Goal: Transaction & Acquisition: Purchase product/service

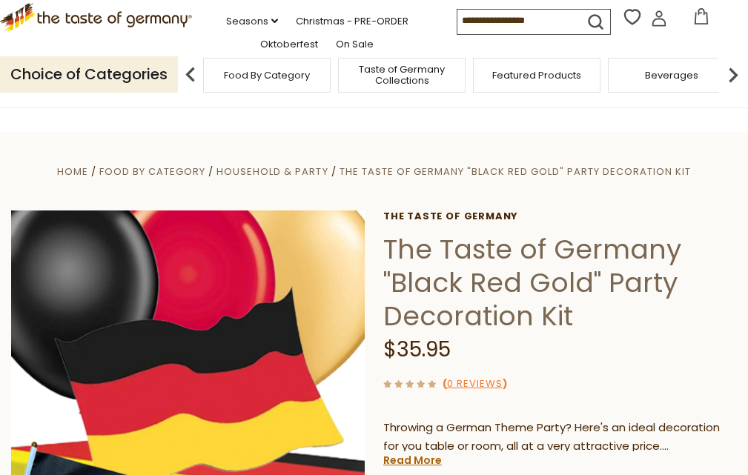
click at [271, 81] on span "Food By Category" at bounding box center [267, 75] width 86 height 11
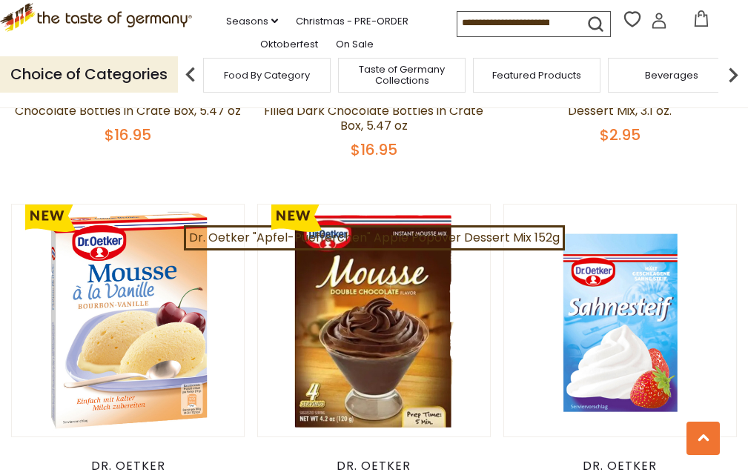
scroll to position [1631, 0]
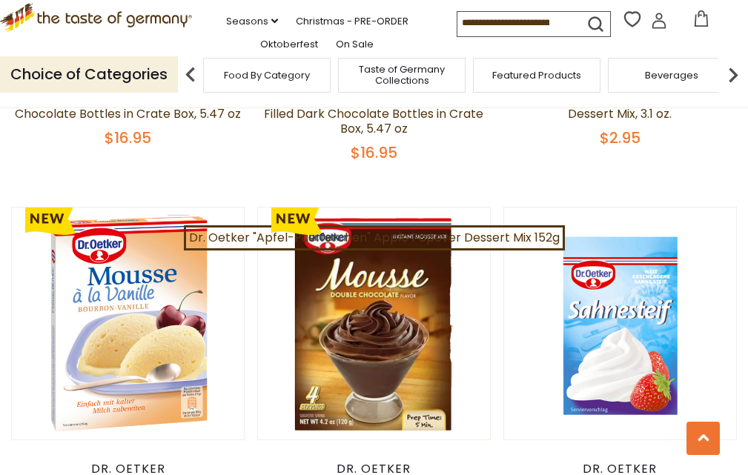
click at [136, 24] on icon ".st0{fill:#EDD300;} .st1{fill:#D33E21;}" at bounding box center [96, 17] width 192 height 29
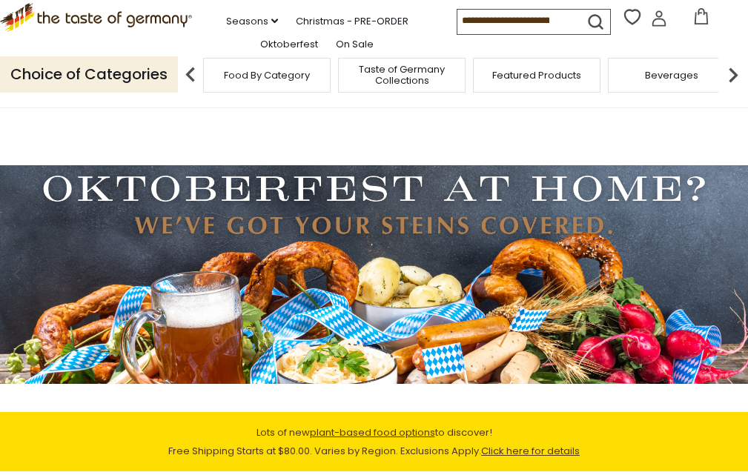
click at [280, 81] on span "Food By Category" at bounding box center [267, 75] width 86 height 11
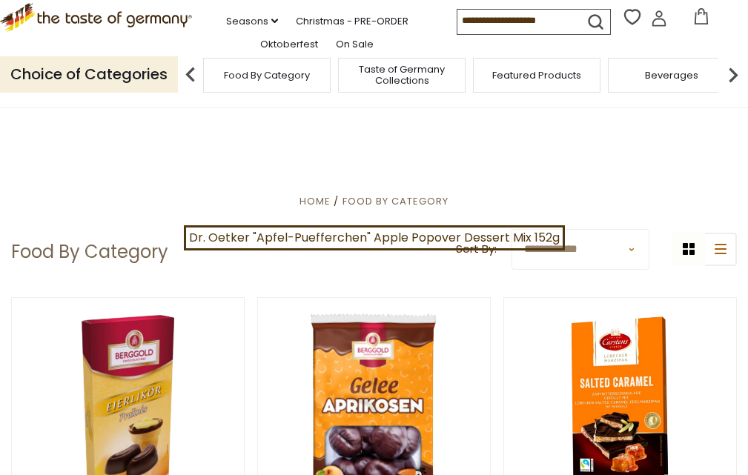
click at [112, 93] on p "Choice of Categories" at bounding box center [89, 74] width 178 height 36
click at [488, 26] on input at bounding box center [519, 20] width 125 height 21
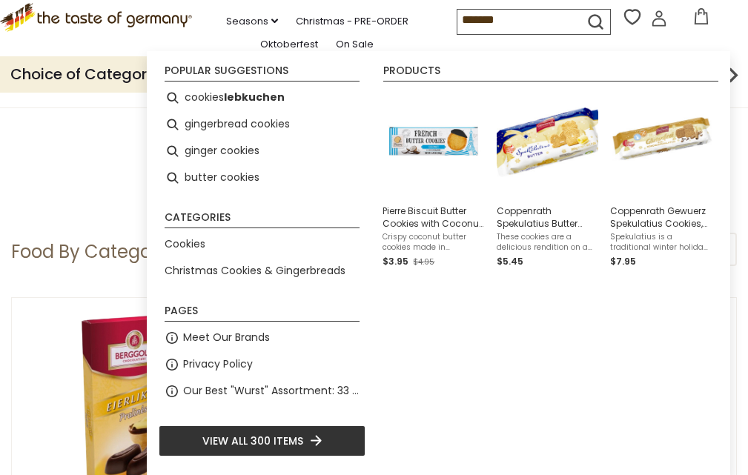
type input "*******"
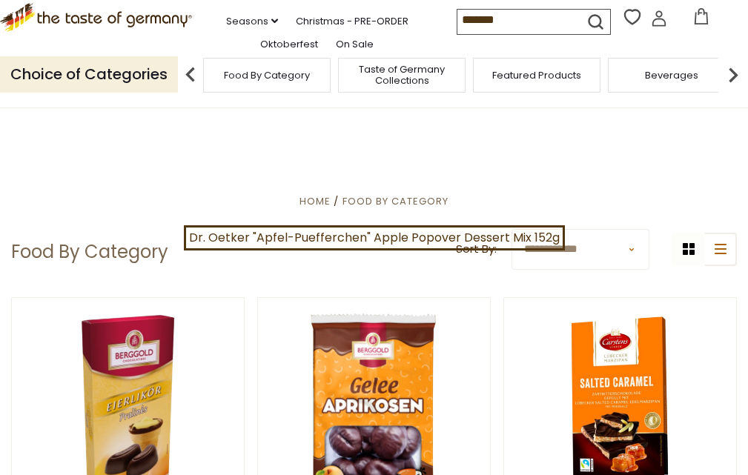
click at [596, 28] on icon "submit" at bounding box center [595, 21] width 13 height 13
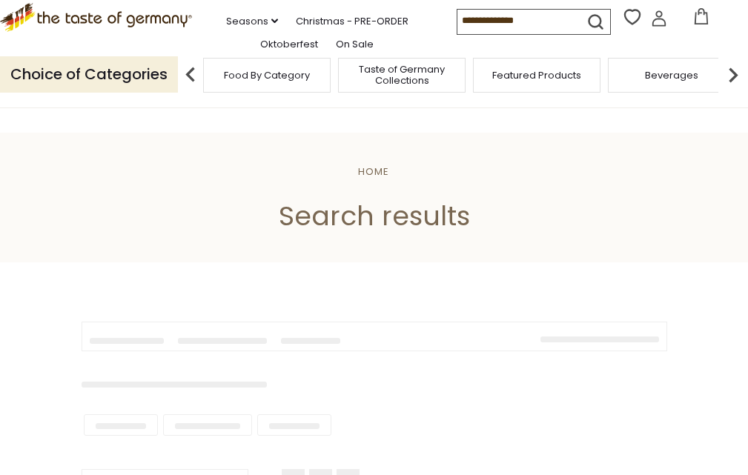
type input "*******"
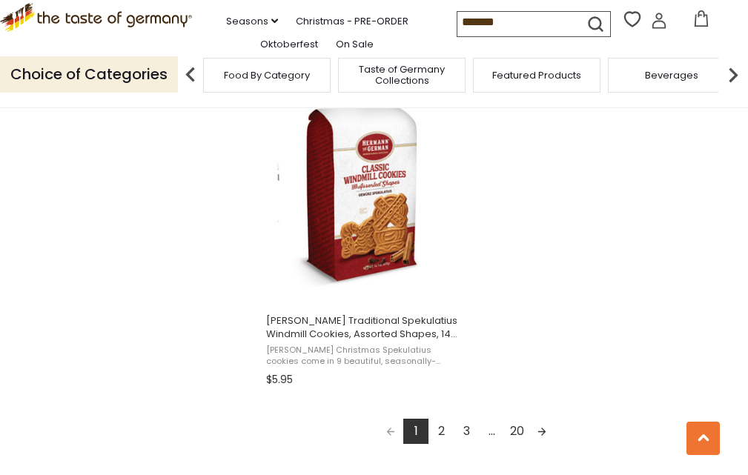
scroll to position [2743, 0]
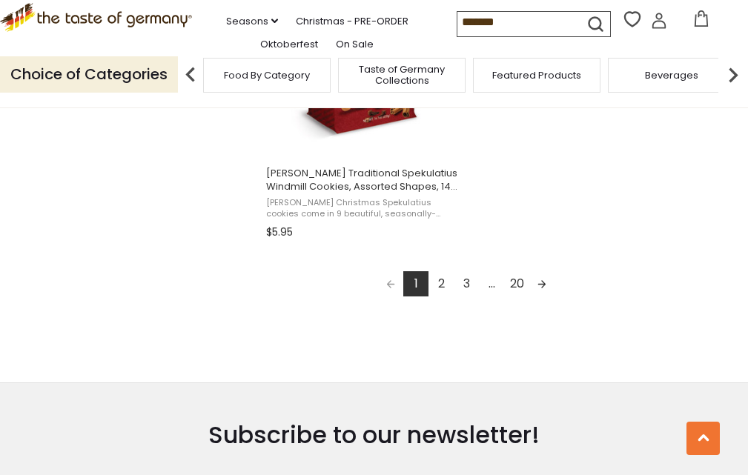
click at [434, 282] on link "2" at bounding box center [440, 283] width 25 height 25
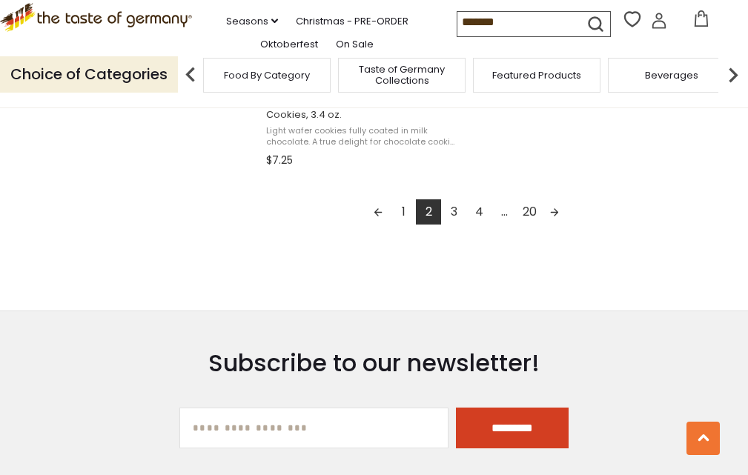
scroll to position [2817, 0]
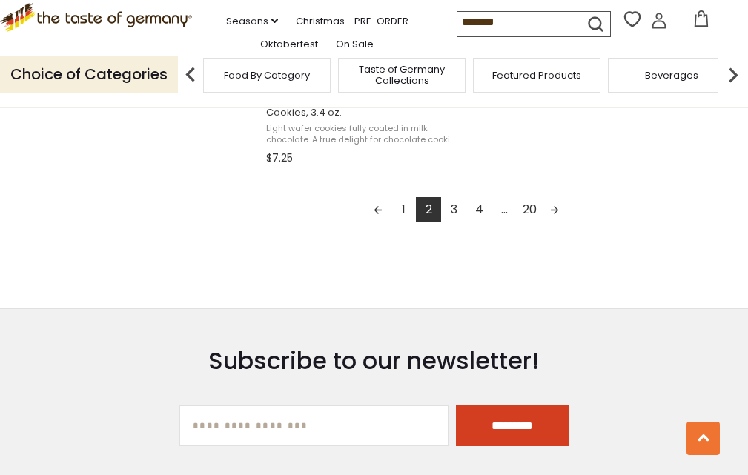
click at [448, 202] on link "3" at bounding box center [453, 209] width 25 height 25
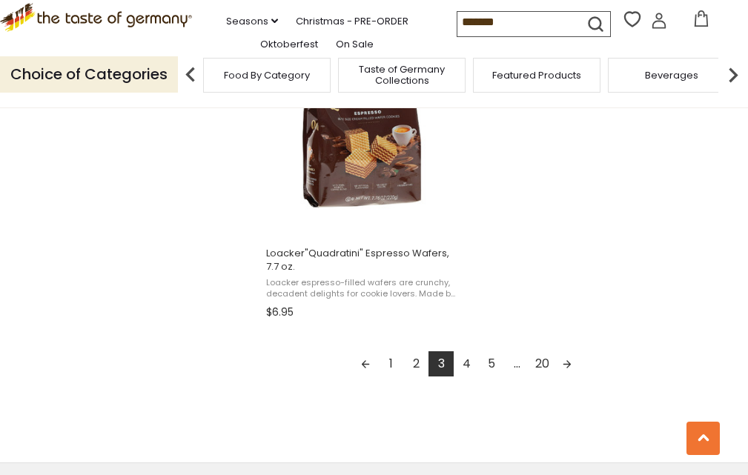
scroll to position [2668, 0]
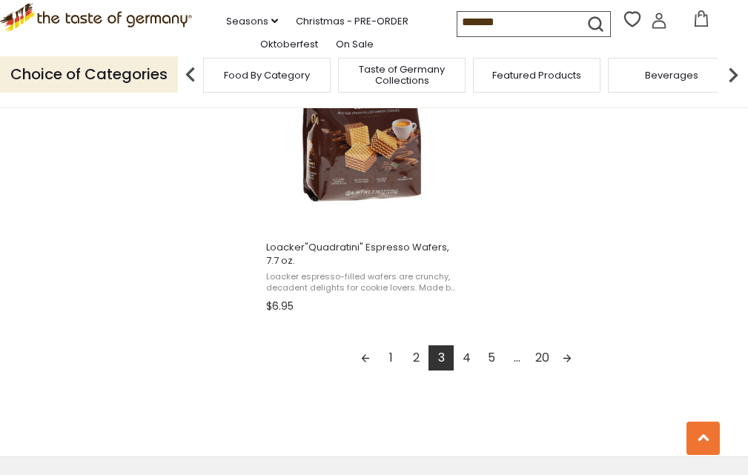
click at [465, 355] on link "4" at bounding box center [466, 357] width 25 height 25
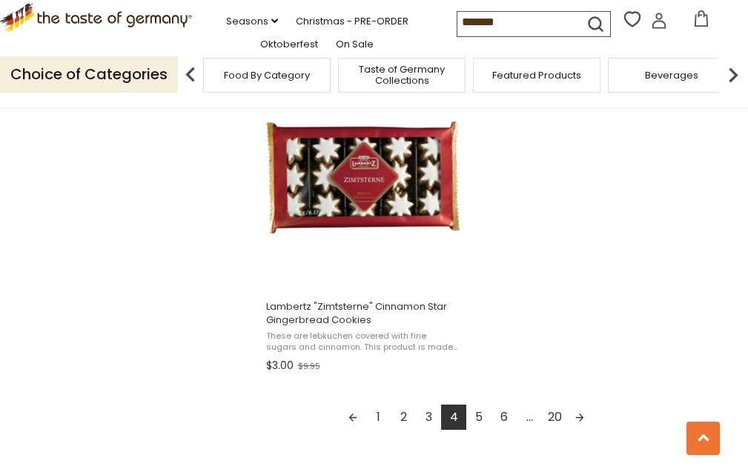
scroll to position [2668, 0]
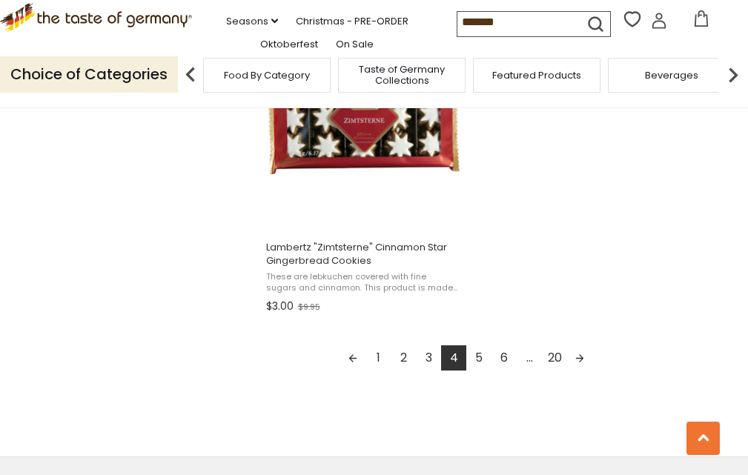
click at [575, 356] on link "Next page" at bounding box center [579, 357] width 25 height 25
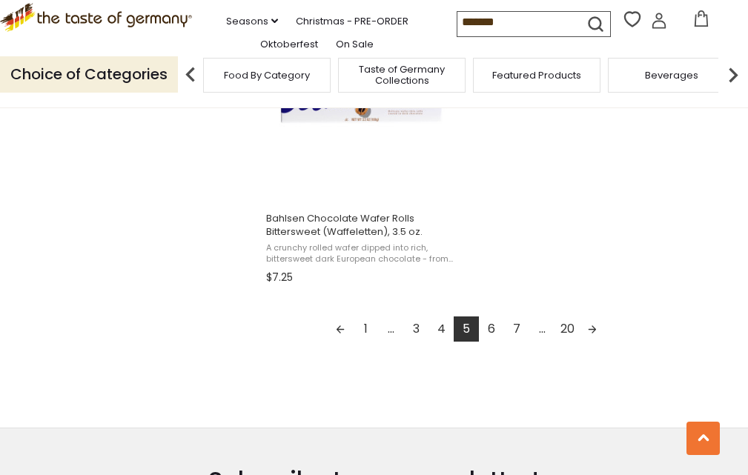
scroll to position [2743, 0]
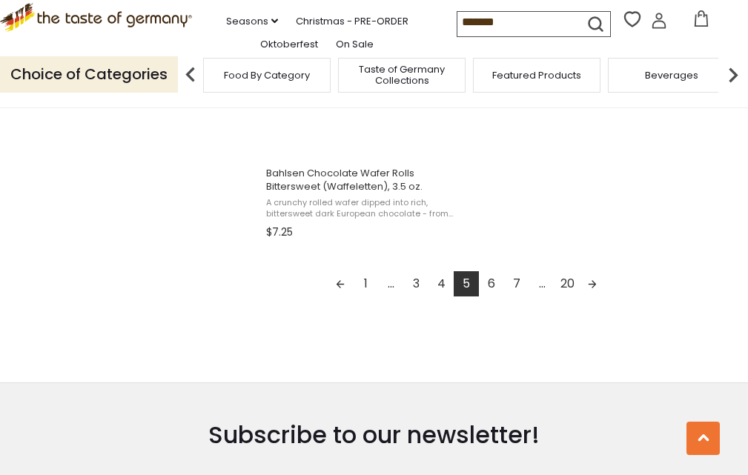
click at [495, 279] on link "6" at bounding box center [491, 283] width 25 height 25
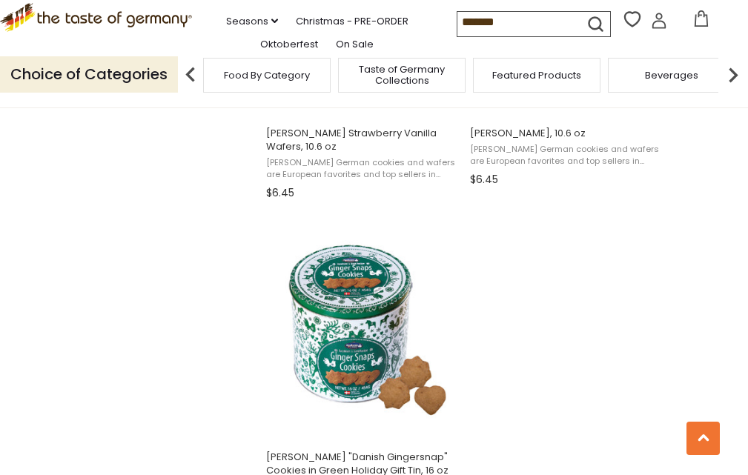
scroll to position [2594, 0]
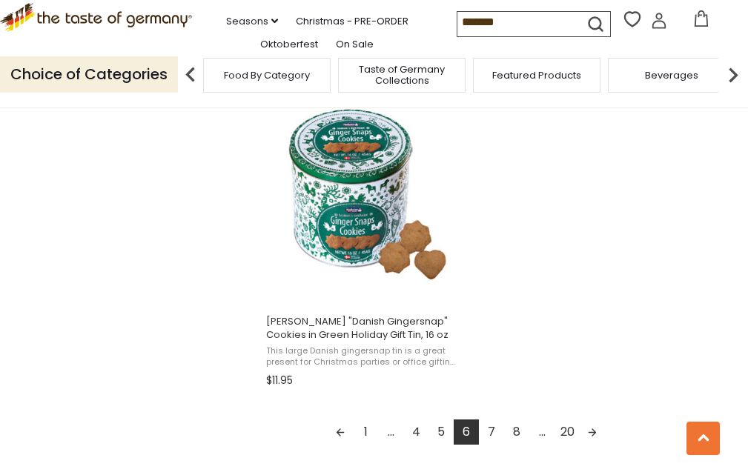
click at [482, 426] on link "7" at bounding box center [491, 432] width 25 height 25
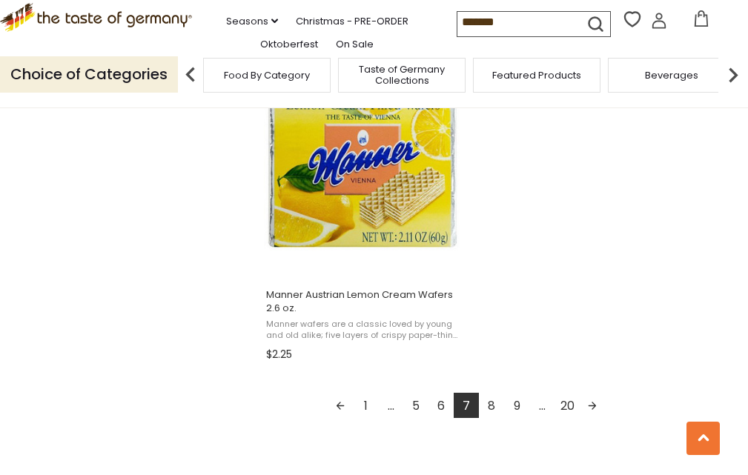
scroll to position [2668, 0]
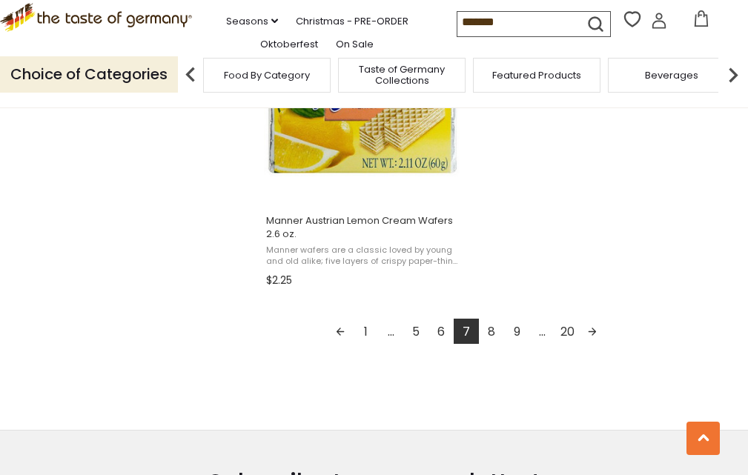
click at [491, 336] on link "8" at bounding box center [491, 331] width 25 height 25
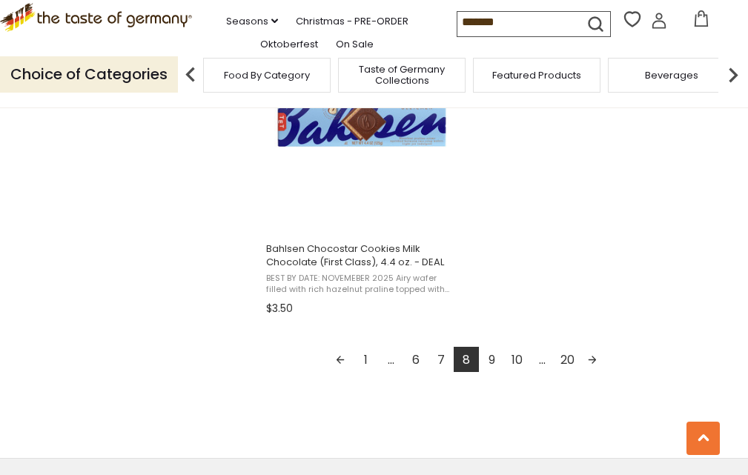
scroll to position [2668, 0]
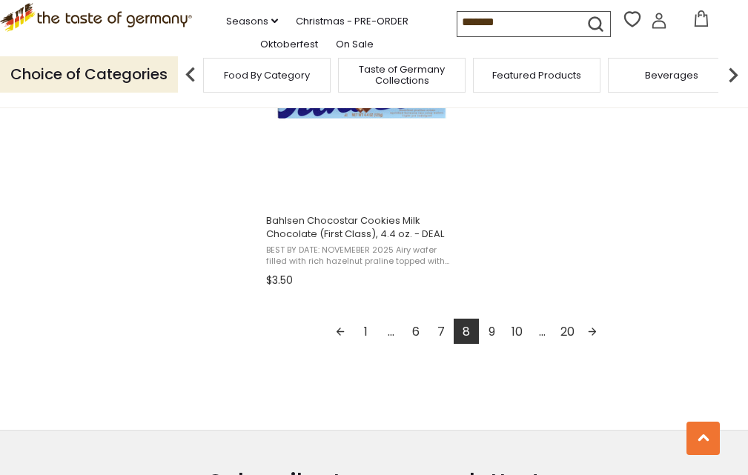
click at [492, 343] on link "9" at bounding box center [491, 331] width 25 height 25
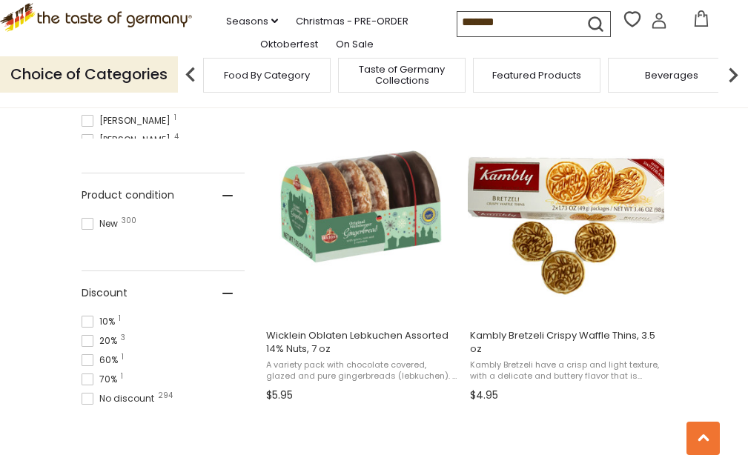
scroll to position [964, 0]
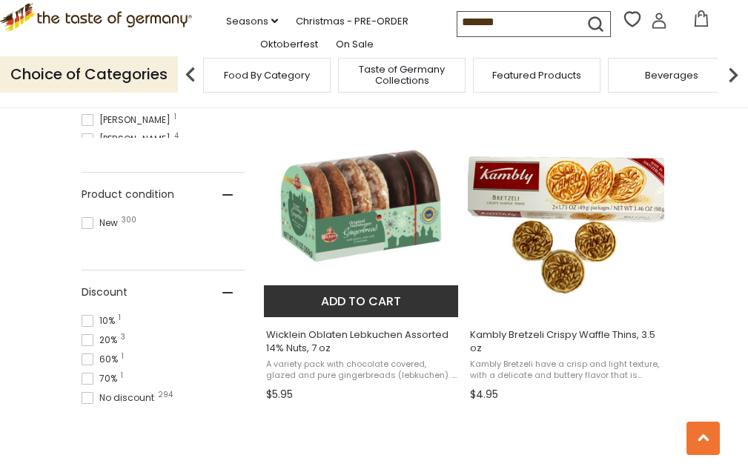
click at [337, 299] on button "Add to cart" at bounding box center [361, 301] width 195 height 32
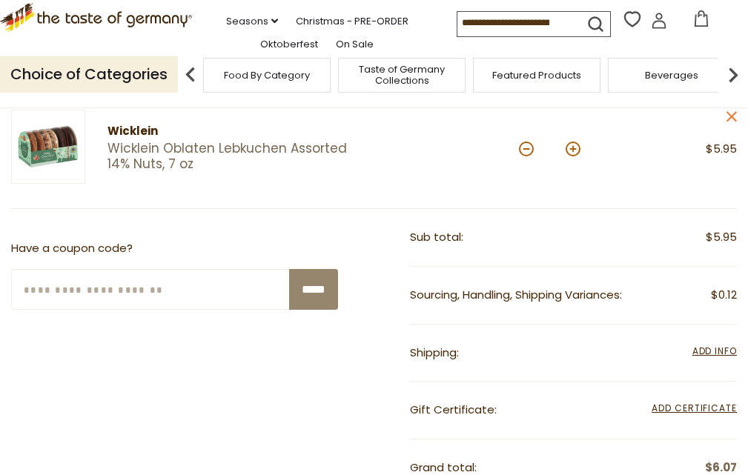
scroll to position [222, 0]
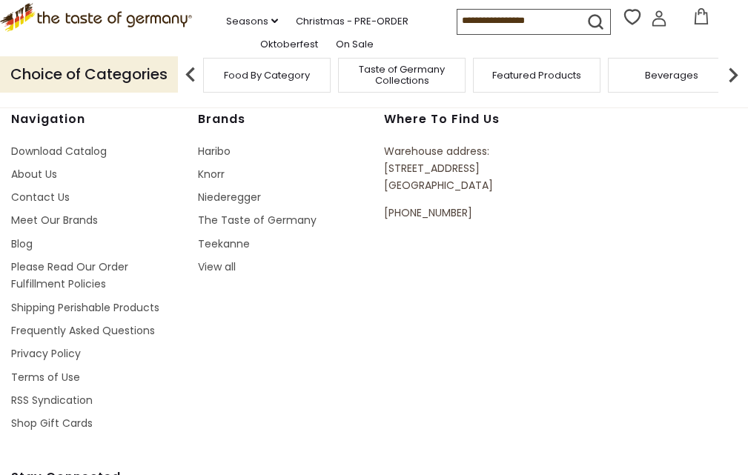
type input "*******"
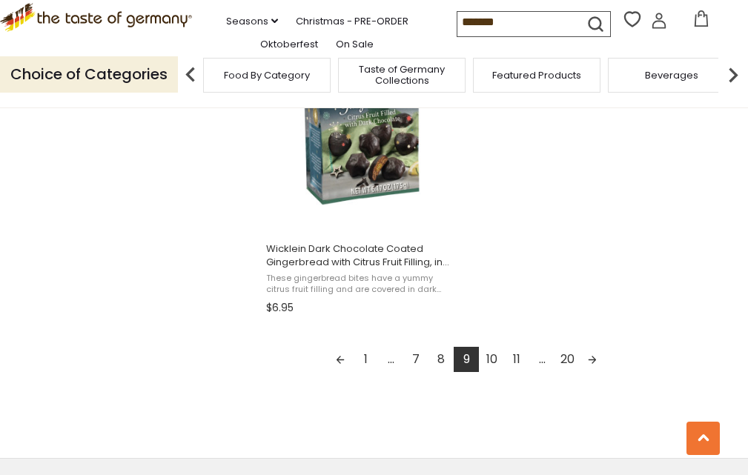
scroll to position [2668, 0]
click at [494, 360] on link "10" at bounding box center [491, 357] width 25 height 25
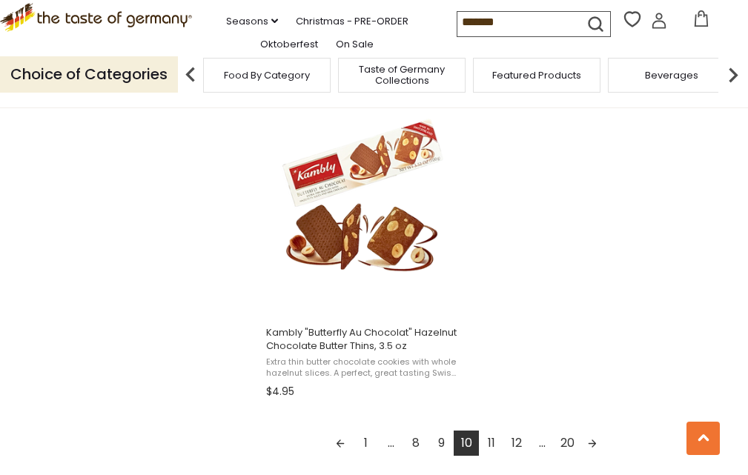
scroll to position [2668, 0]
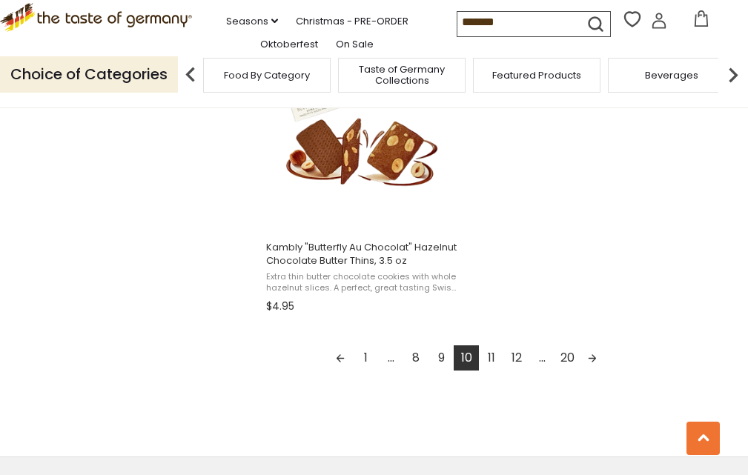
click at [486, 360] on link "11" at bounding box center [491, 357] width 25 height 25
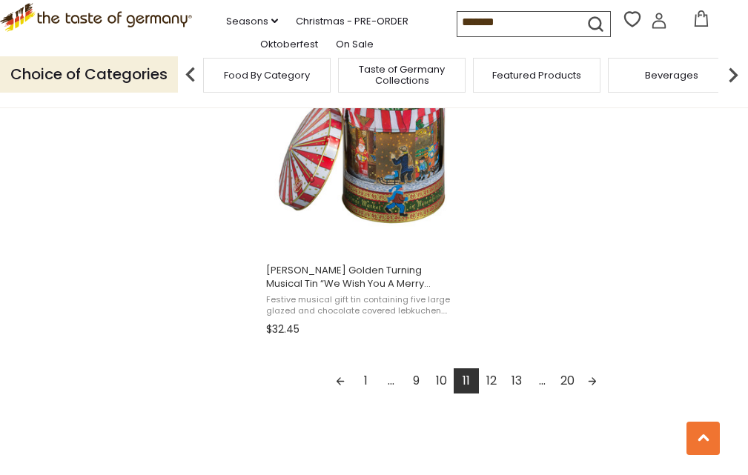
scroll to position [2668, 0]
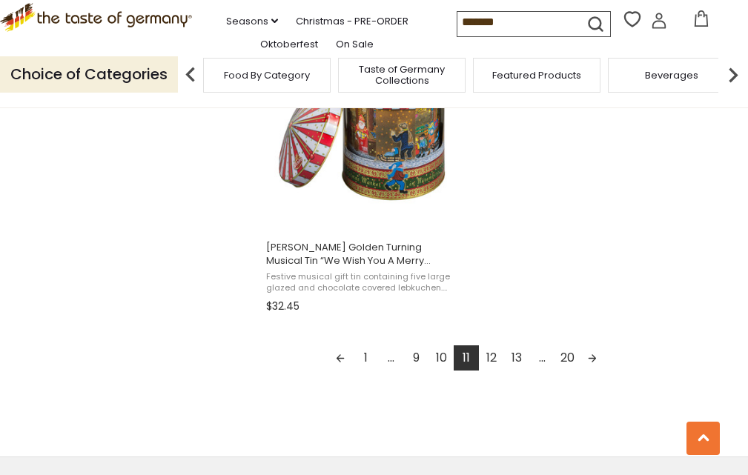
click at [497, 362] on link "12" at bounding box center [491, 357] width 25 height 25
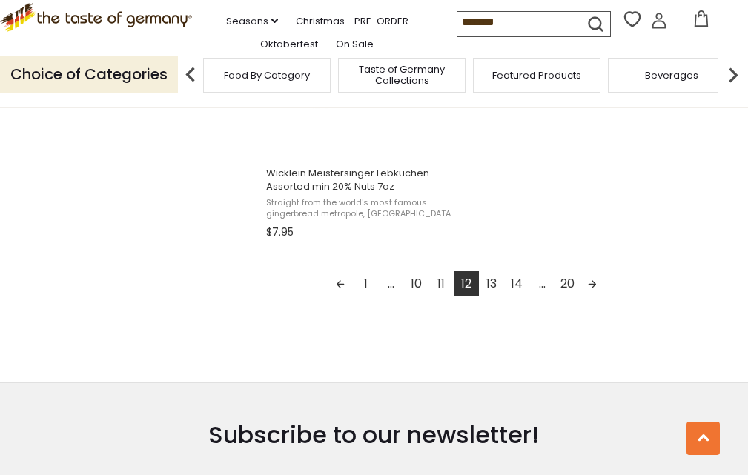
scroll to position [2668, 0]
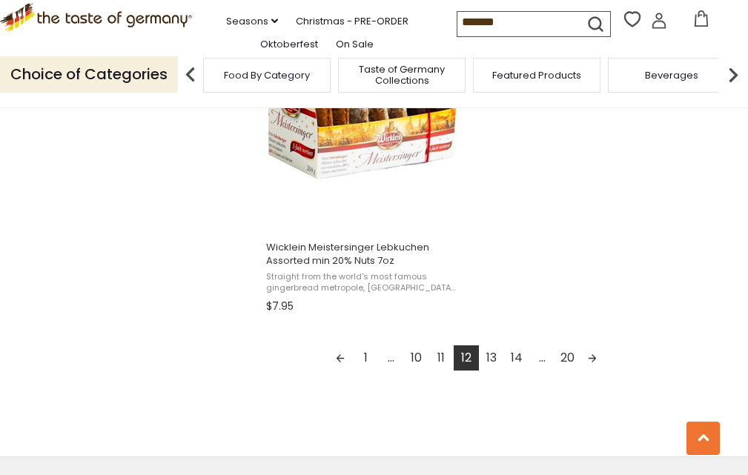
click at [495, 366] on link "13" at bounding box center [491, 357] width 25 height 25
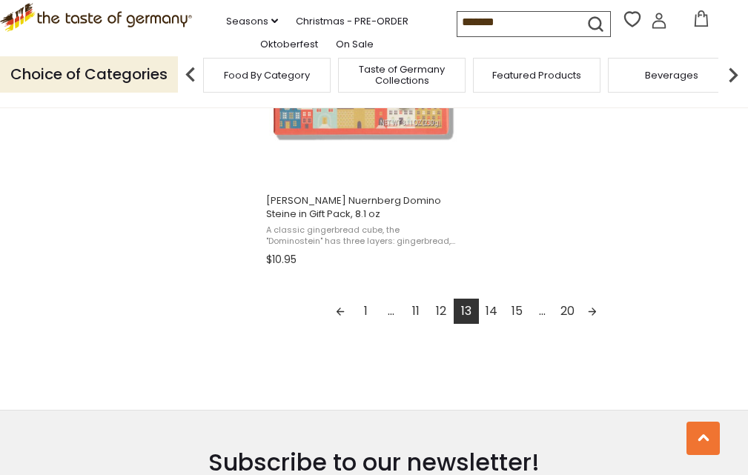
scroll to position [2743, 0]
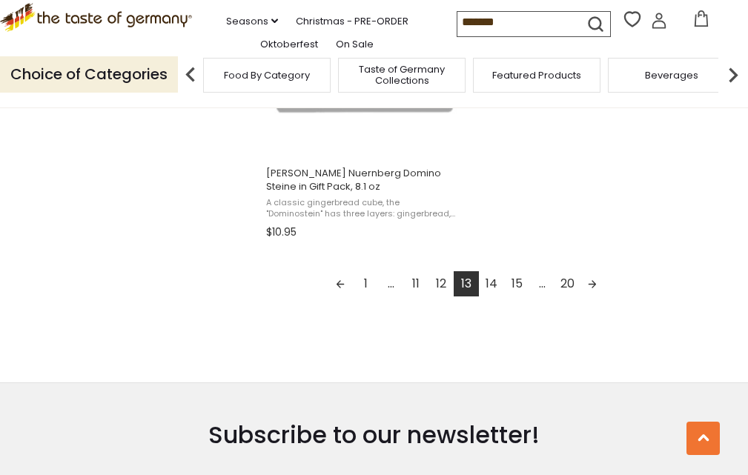
click at [499, 288] on link "14" at bounding box center [491, 283] width 25 height 25
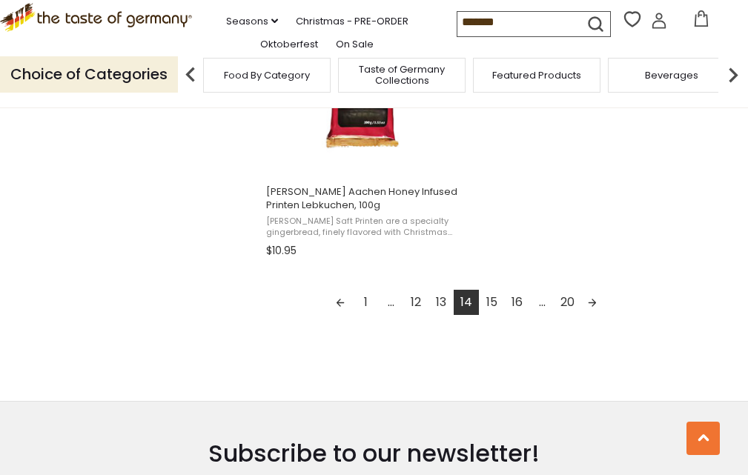
scroll to position [2743, 0]
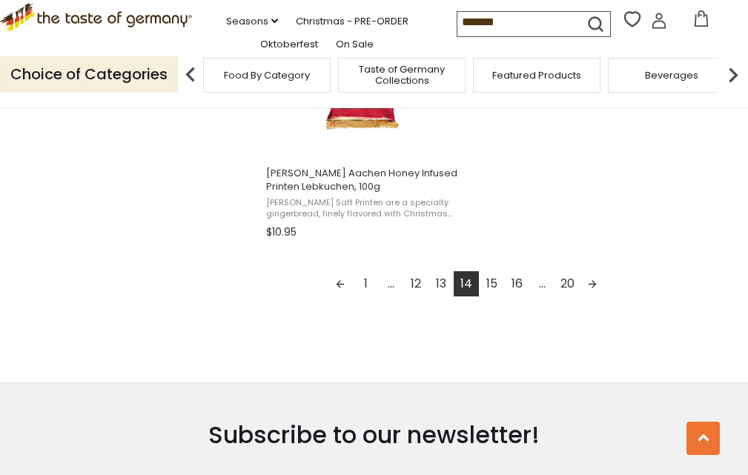
click at [494, 285] on link "15" at bounding box center [491, 283] width 25 height 25
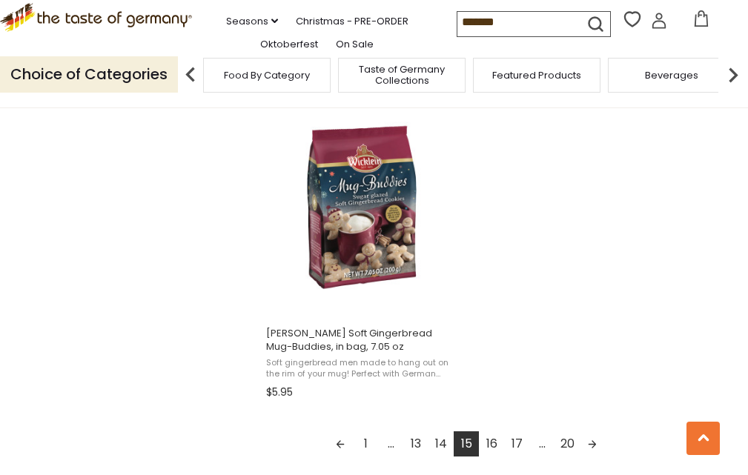
scroll to position [2668, 0]
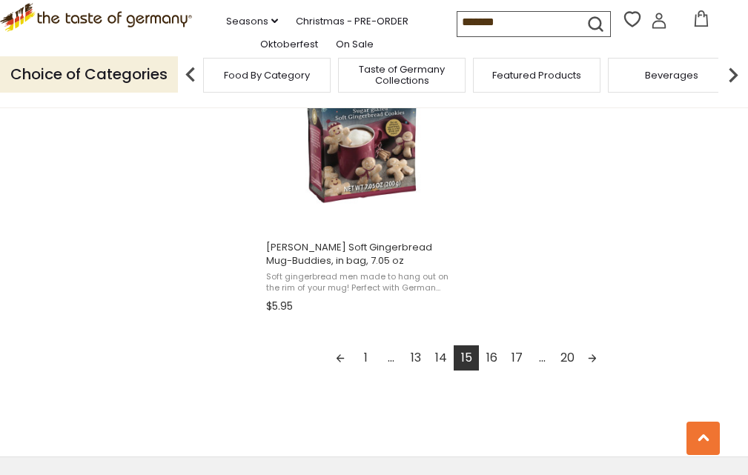
click at [494, 354] on link "16" at bounding box center [491, 357] width 25 height 25
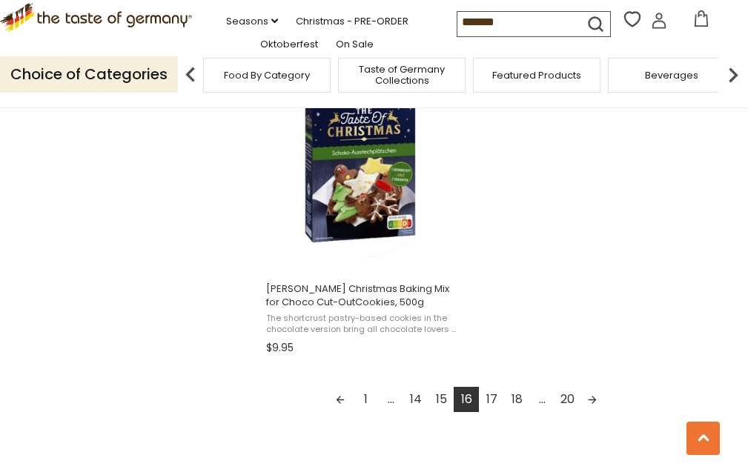
scroll to position [2668, 0]
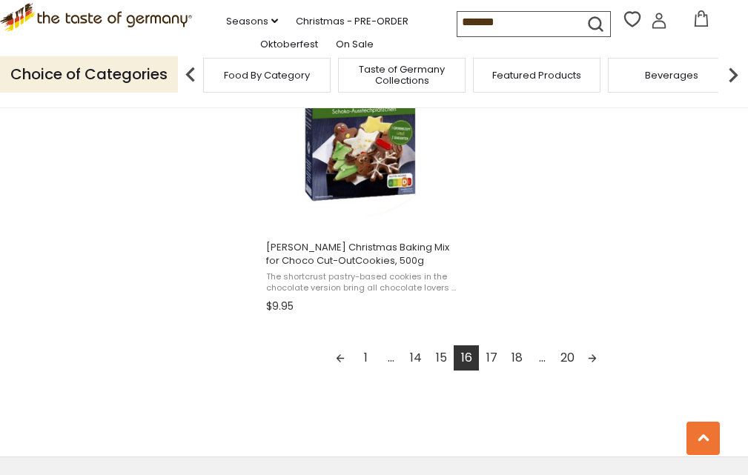
click at [494, 354] on link "17" at bounding box center [491, 357] width 25 height 25
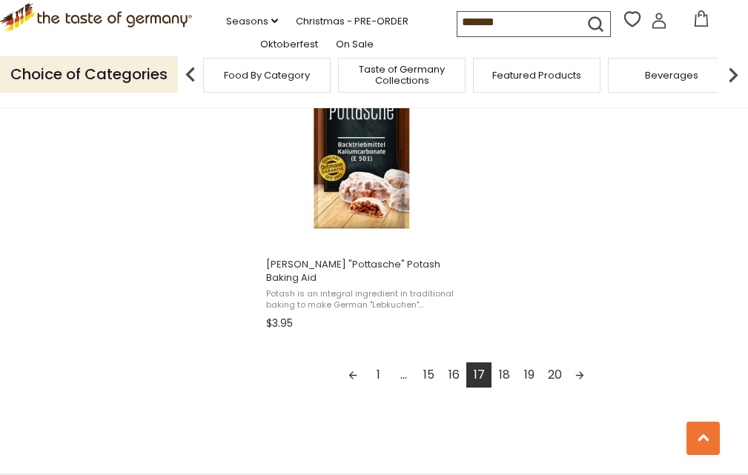
scroll to position [2668, 0]
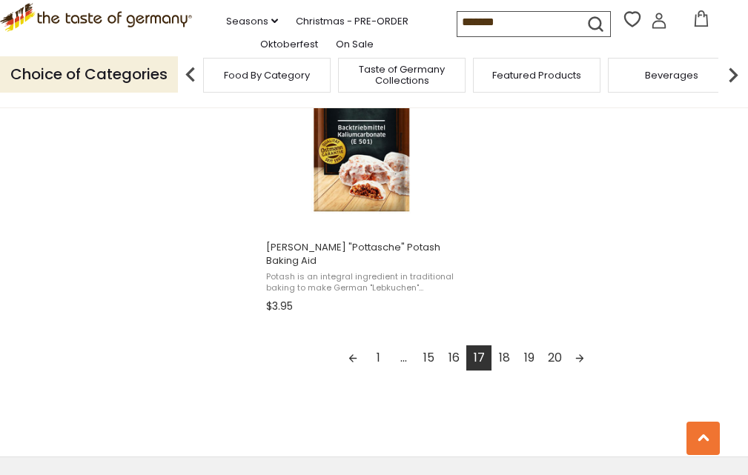
click at [502, 345] on link "18" at bounding box center [503, 357] width 25 height 25
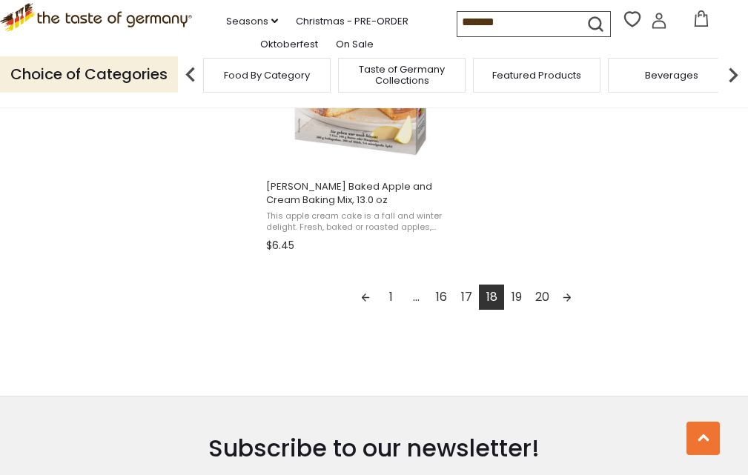
scroll to position [2743, 0]
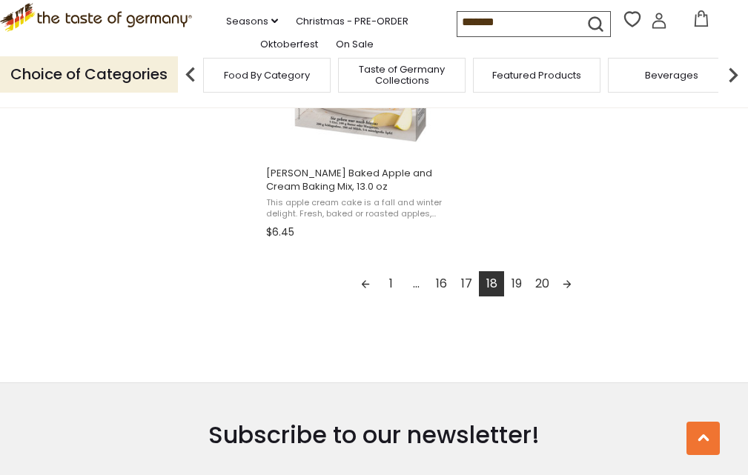
click at [520, 283] on link "19" at bounding box center [516, 283] width 25 height 25
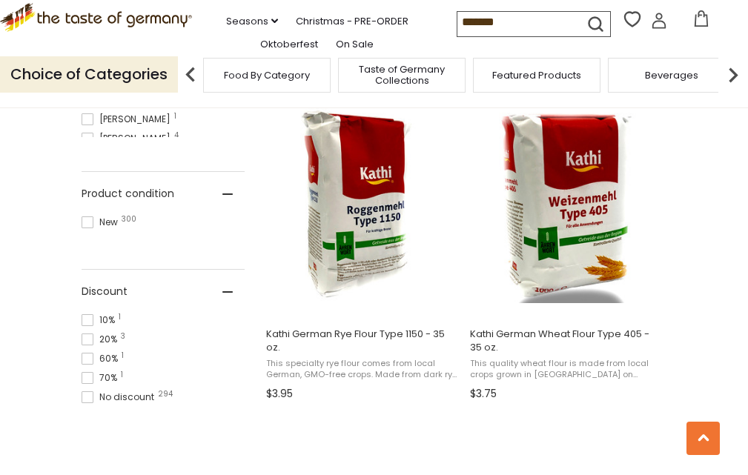
scroll to position [964, 0]
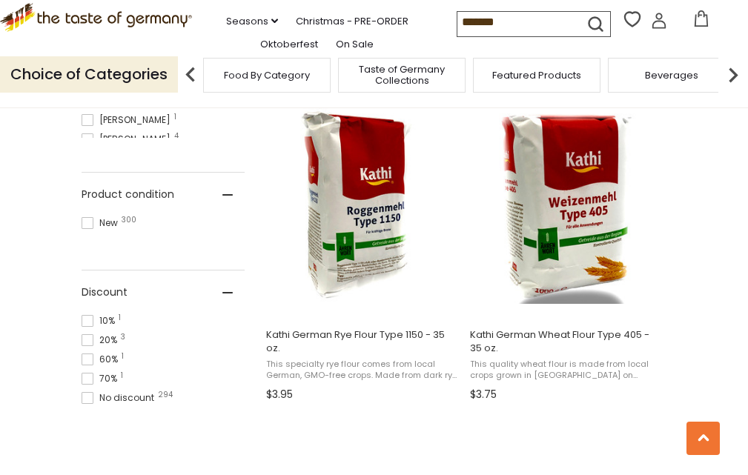
click at [240, 81] on span "Food By Category" at bounding box center [267, 75] width 86 height 11
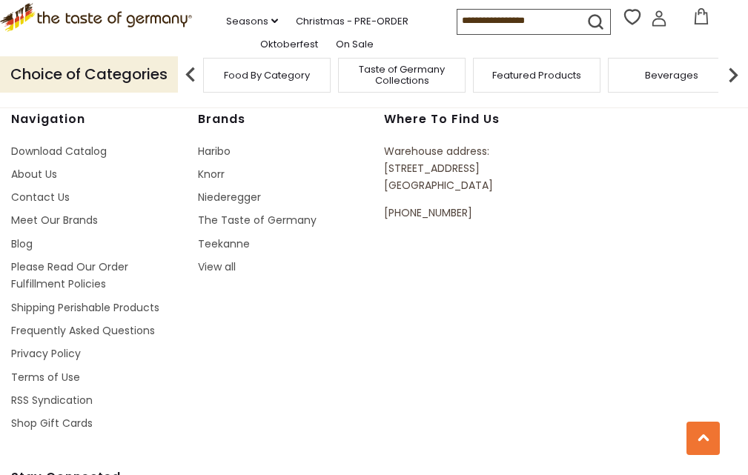
type input "*******"
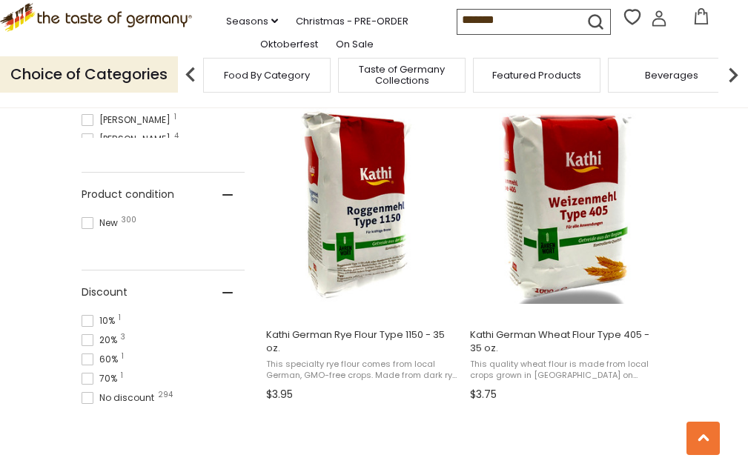
scroll to position [2333, 0]
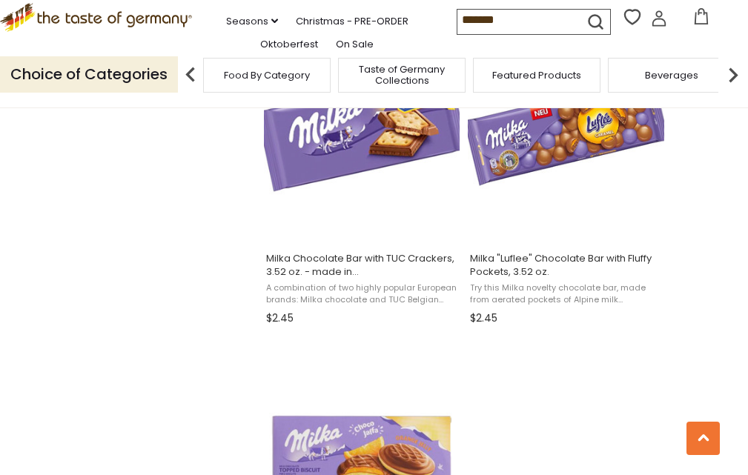
click at [141, 31] on icon ".st0{fill:#EDD300;} .st1{fill:#D33E21;}" at bounding box center [96, 17] width 192 height 29
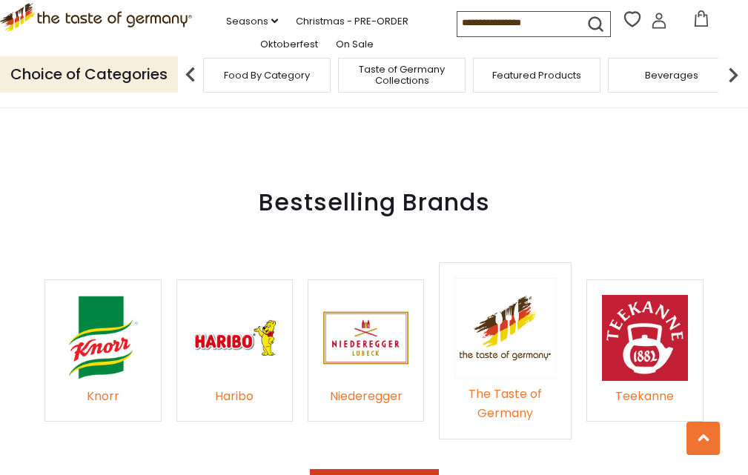
scroll to position [2075, 0]
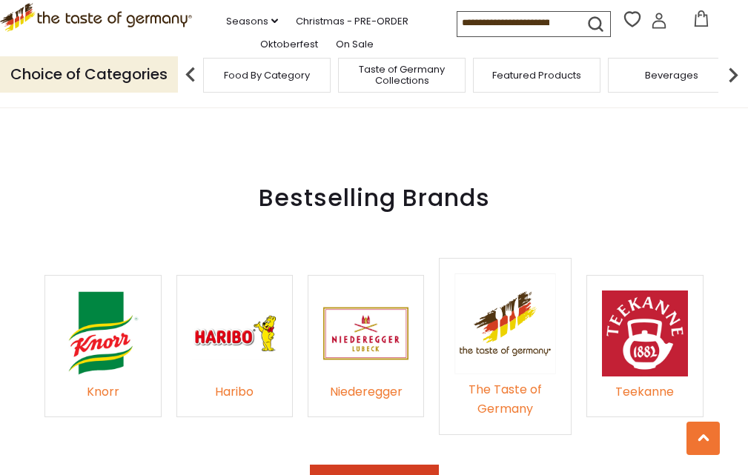
click at [390, 465] on button "See All Brands" at bounding box center [374, 482] width 129 height 35
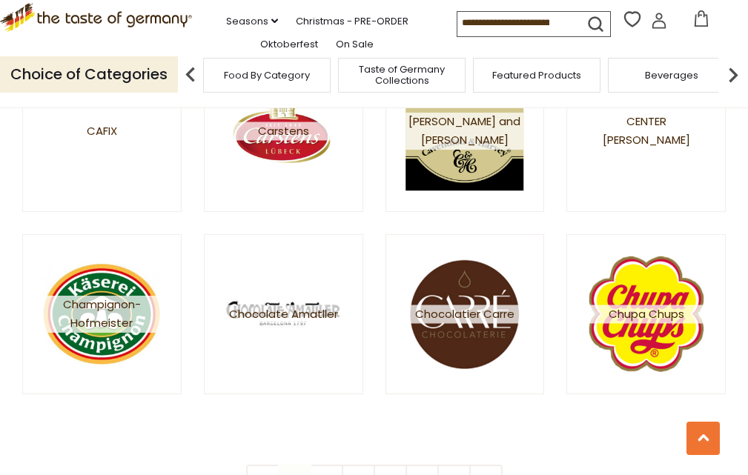
scroll to position [2150, 0]
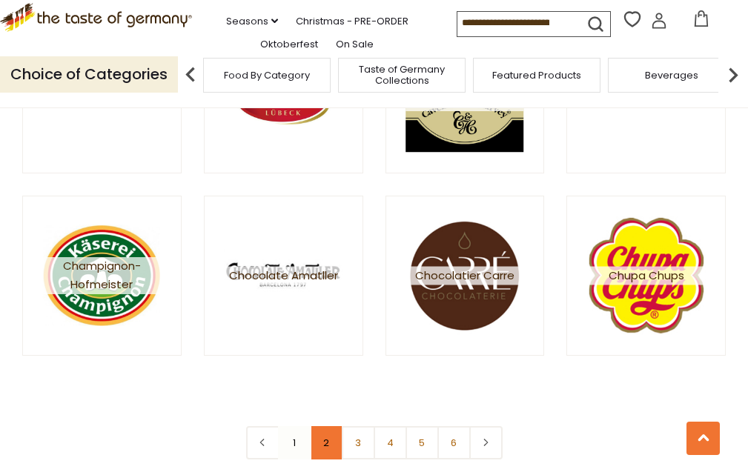
click at [327, 441] on link "2" at bounding box center [326, 442] width 33 height 33
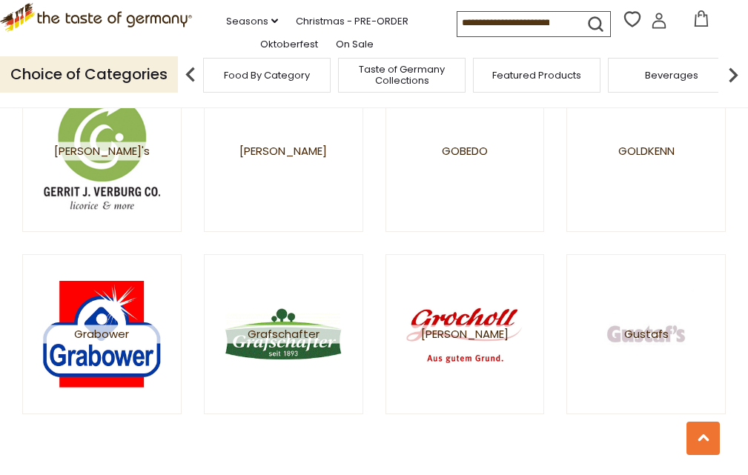
scroll to position [2150, 0]
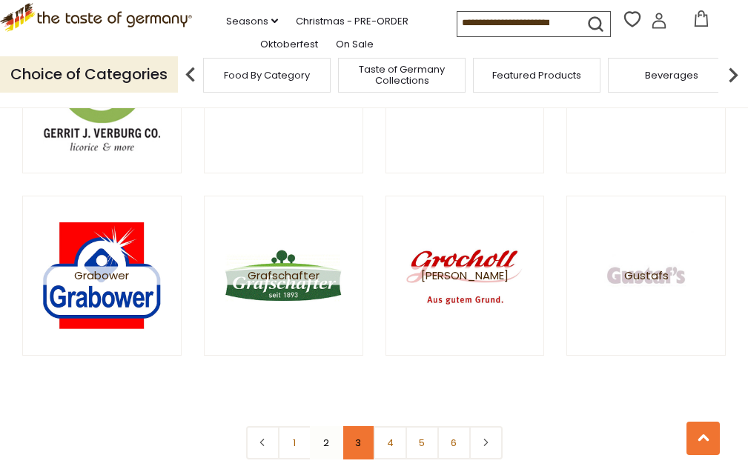
click at [358, 458] on link "3" at bounding box center [358, 442] width 33 height 33
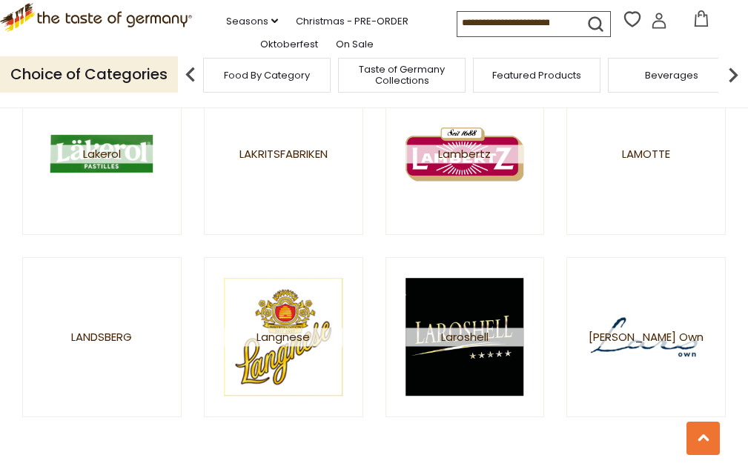
scroll to position [2150, 0]
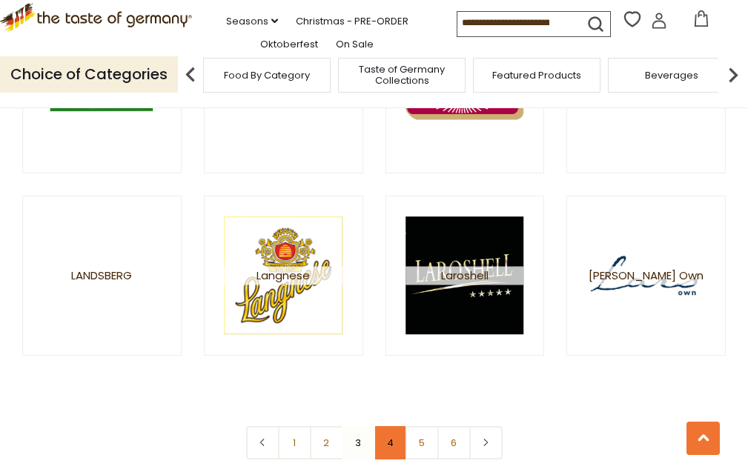
click at [385, 443] on link "4" at bounding box center [390, 442] width 33 height 33
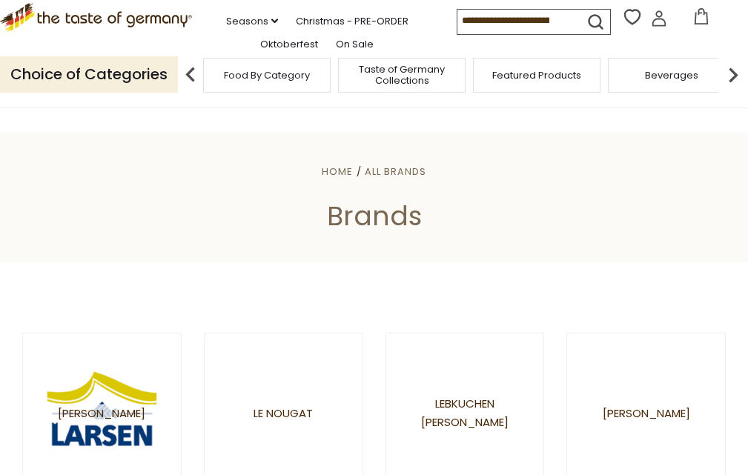
click at [273, 93] on div "Food By Category" at bounding box center [266, 75] width 127 height 35
click at [285, 81] on span "Food By Category" at bounding box center [267, 75] width 86 height 11
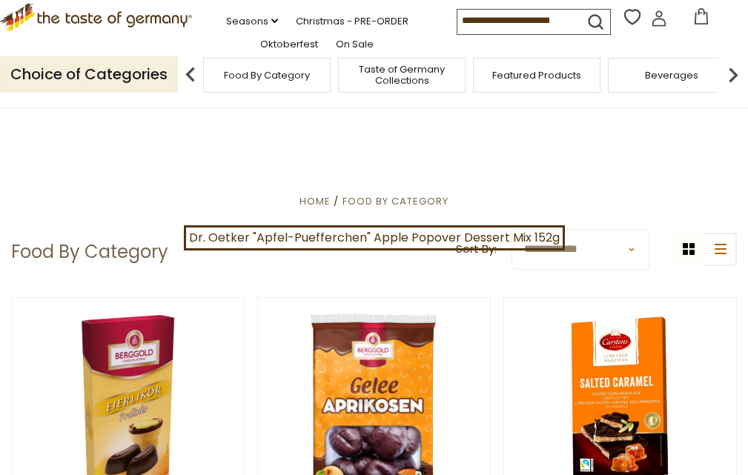
click at [76, 24] on icon ".st0{fill:#EDD300;} .st1{fill:#D33E21;}" at bounding box center [96, 17] width 192 height 29
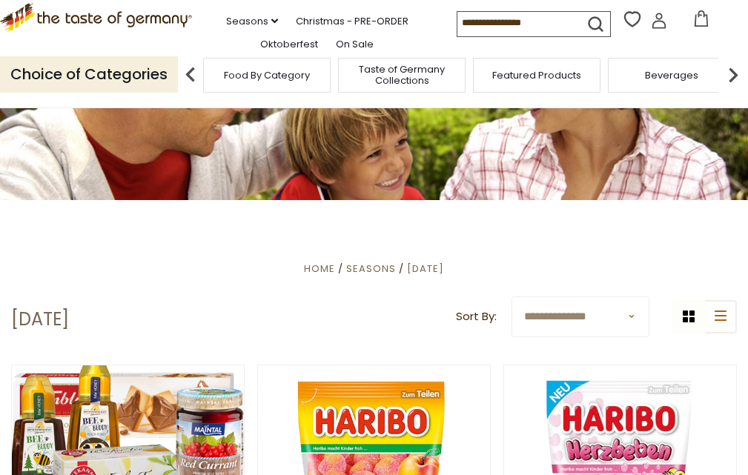
scroll to position [148, 0]
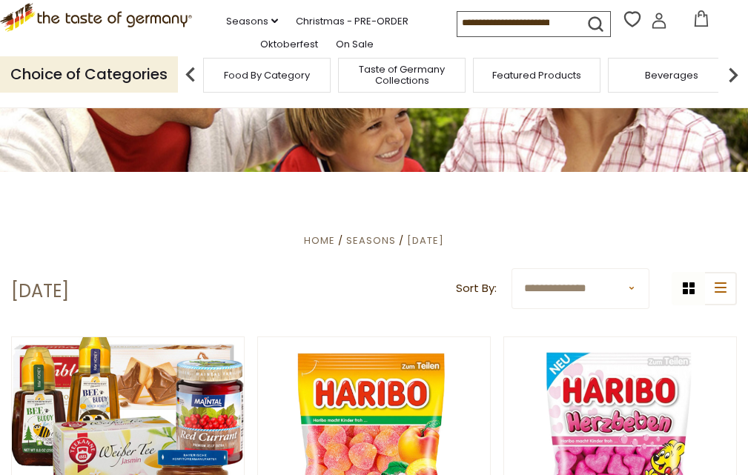
click at [510, 33] on input at bounding box center [519, 22] width 125 height 21
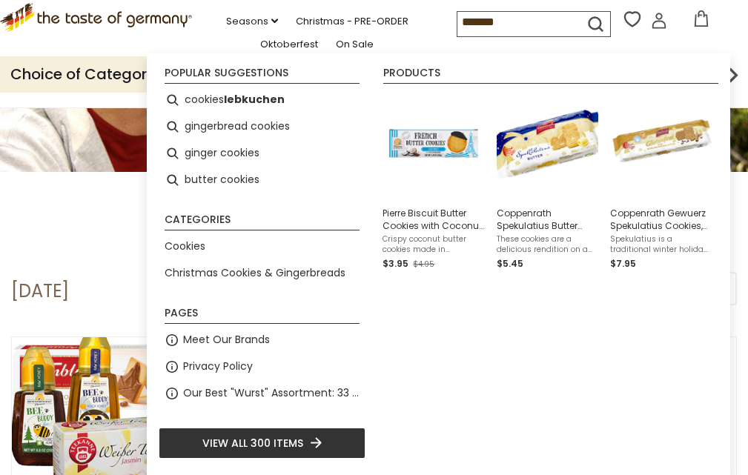
type input "*******"
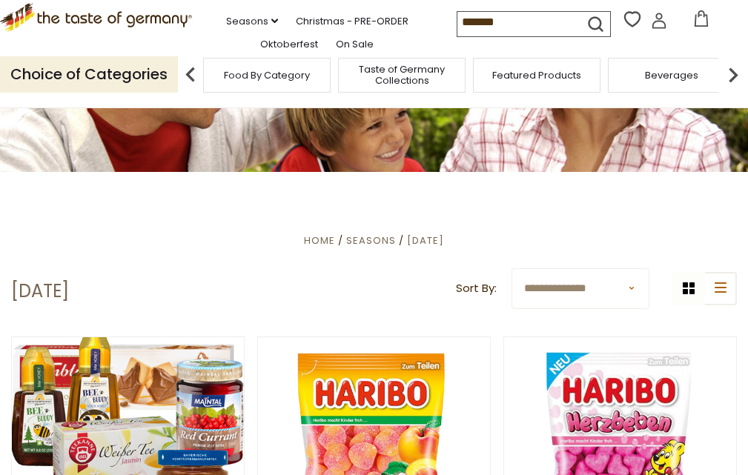
click at [588, 33] on icon "submit" at bounding box center [596, 24] width 20 height 20
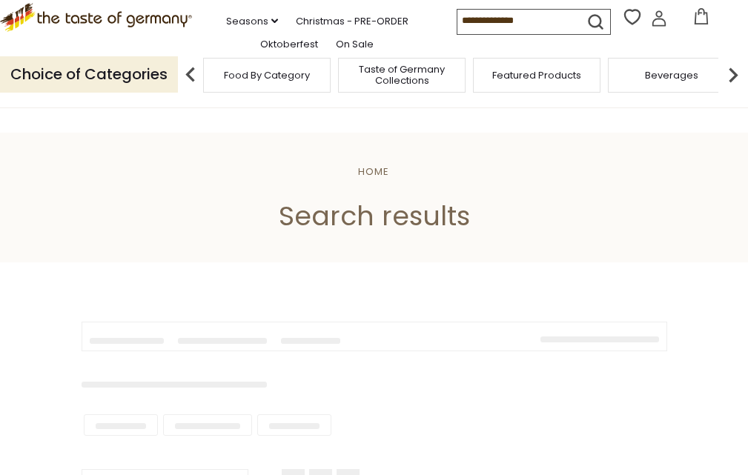
type input "*******"
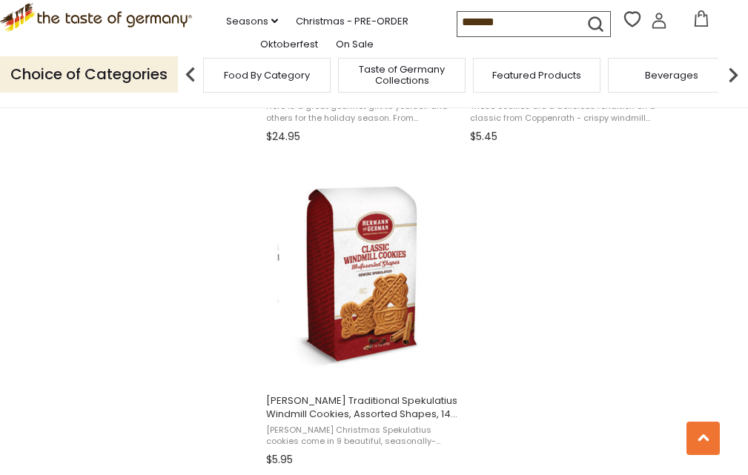
scroll to position [2668, 0]
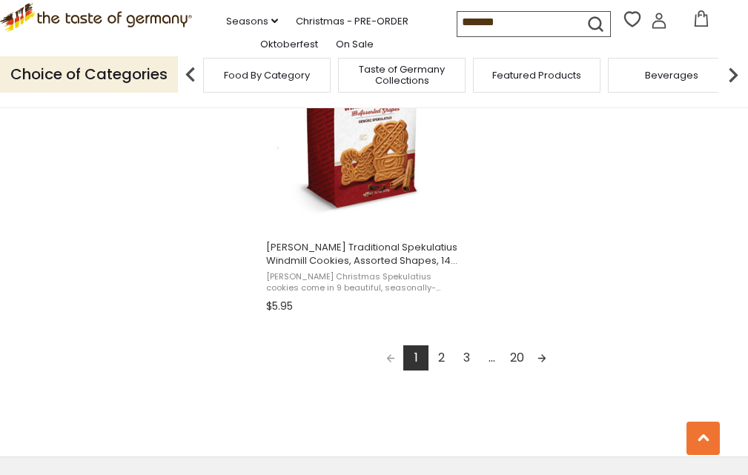
click at [469, 360] on link "3" at bounding box center [466, 357] width 25 height 25
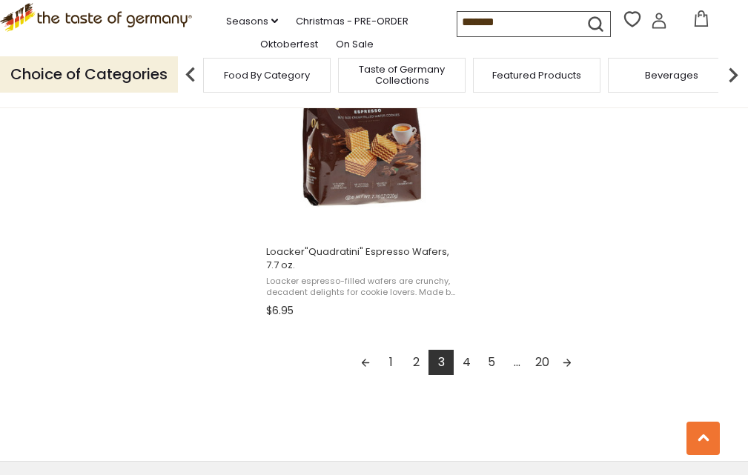
scroll to position [2668, 0]
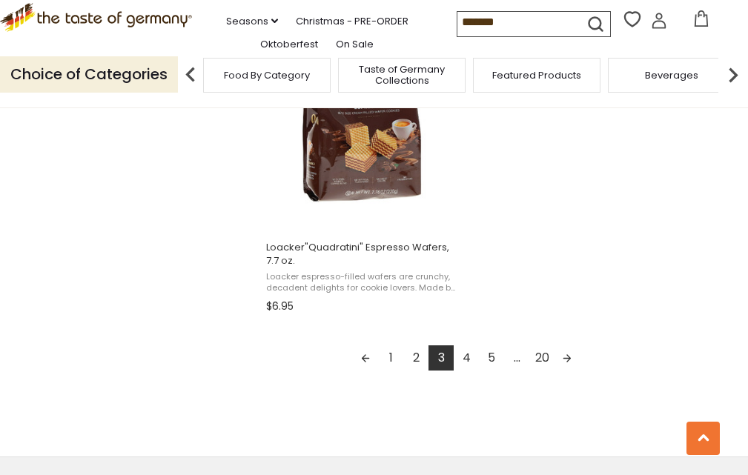
click at [653, 29] on icon at bounding box center [659, 21] width 16 height 16
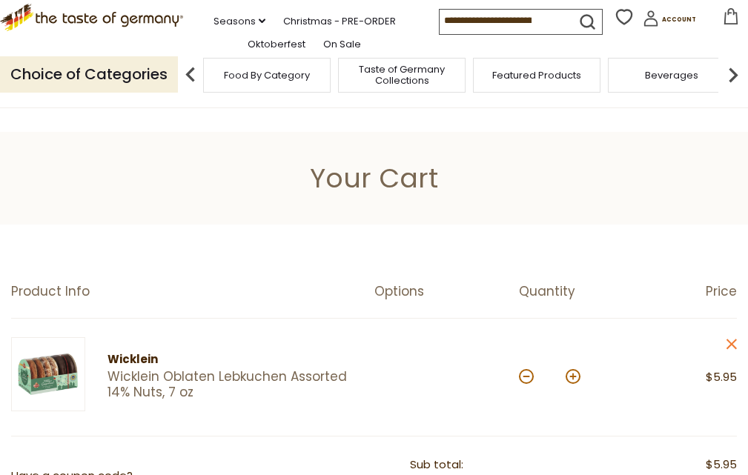
click at [233, 301] on div "Product Info Options Quantity Price" at bounding box center [374, 301] width 726 height 35
